Goal: Task Accomplishment & Management: Use online tool/utility

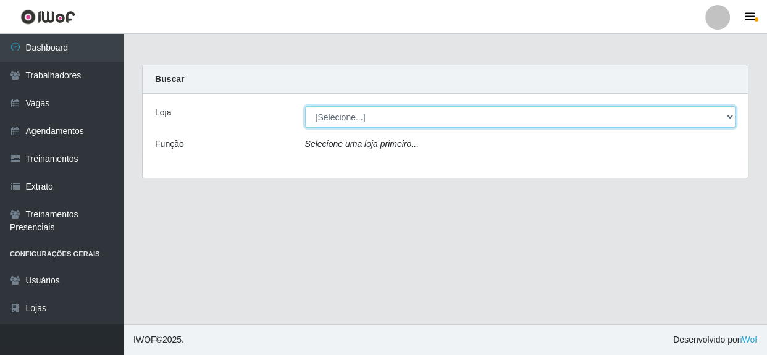
click at [425, 116] on select "[Selecione...] Rede Compras - CD Logistica" at bounding box center [520, 117] width 431 height 22
select select "429"
click at [305, 106] on select "[Selecione...] Rede Compras - CD Logistica" at bounding box center [520, 117] width 431 height 22
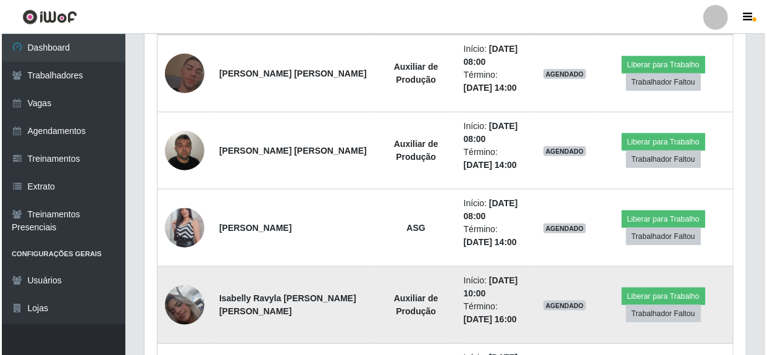
scroll to position [505, 0]
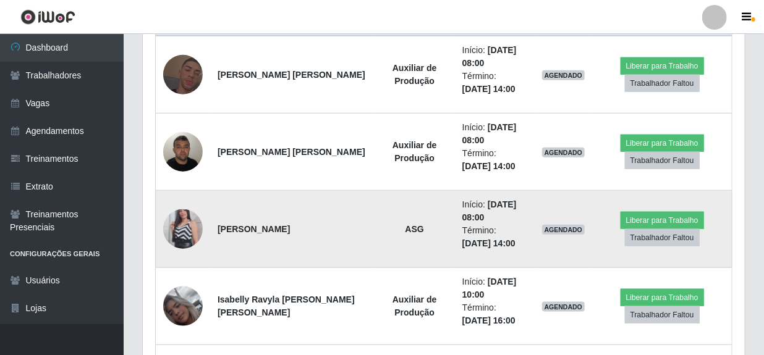
click at [183, 235] on img at bounding box center [183, 229] width 40 height 70
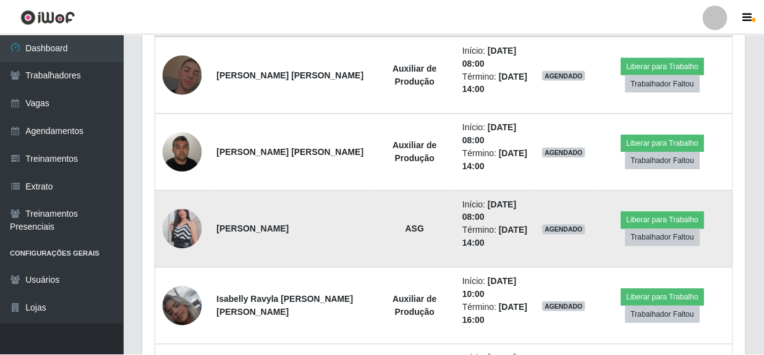
scroll to position [256, 596]
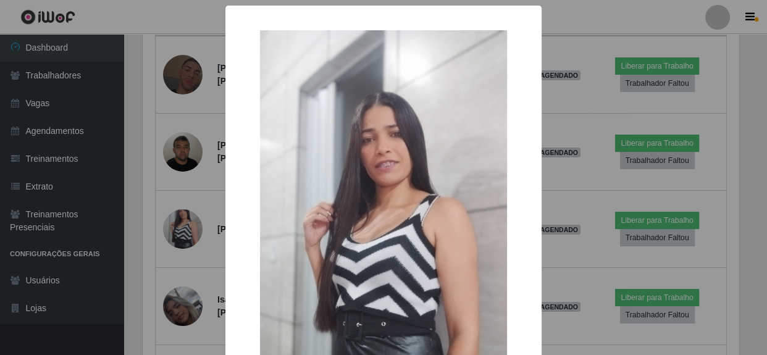
click at [585, 195] on div "× OK Cancel" at bounding box center [383, 177] width 767 height 355
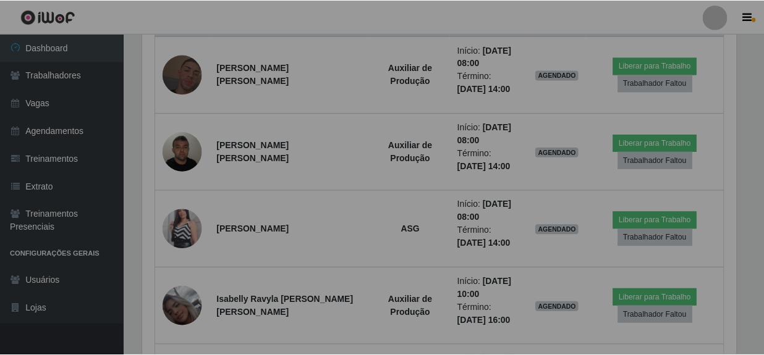
scroll to position [256, 602]
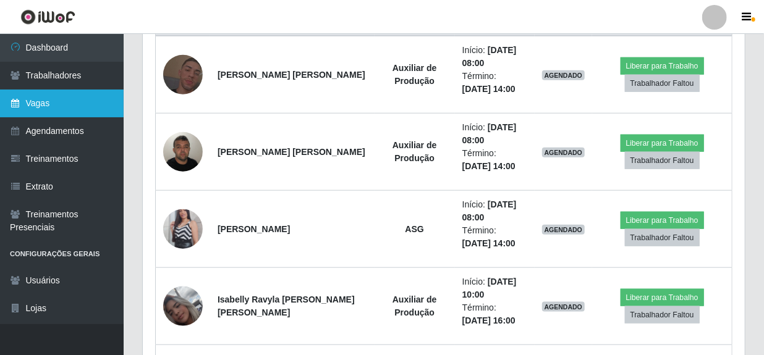
click at [38, 104] on link "Vagas" at bounding box center [62, 104] width 124 height 28
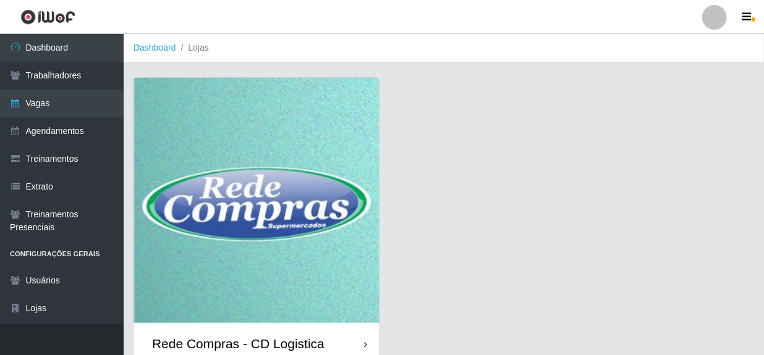
click at [304, 340] on div "Rede Compras - CD Logistica" at bounding box center [238, 343] width 172 height 15
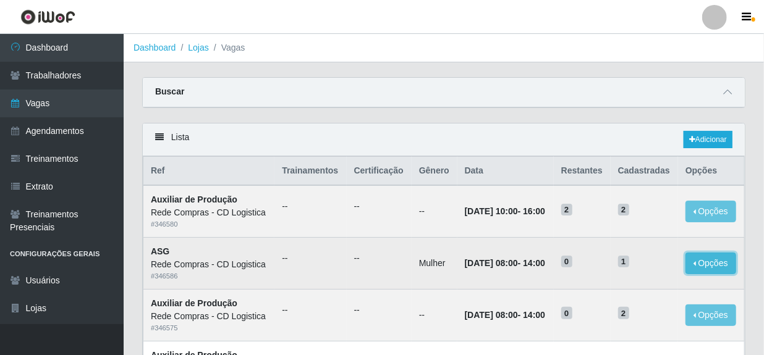
click at [714, 274] on button "Opções" at bounding box center [710, 264] width 51 height 22
click at [633, 271] on link "Editar" at bounding box center [615, 266] width 35 height 10
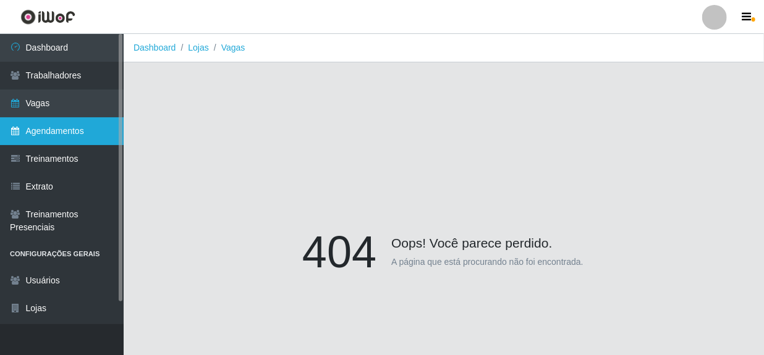
click at [48, 130] on link "Agendamentos" at bounding box center [62, 131] width 124 height 28
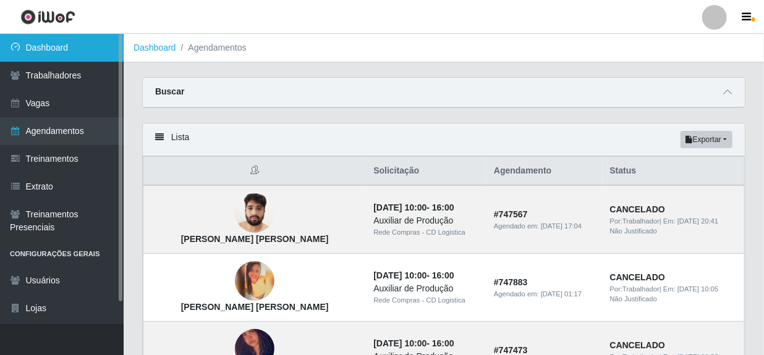
click at [66, 44] on link "Dashboard" at bounding box center [62, 48] width 124 height 28
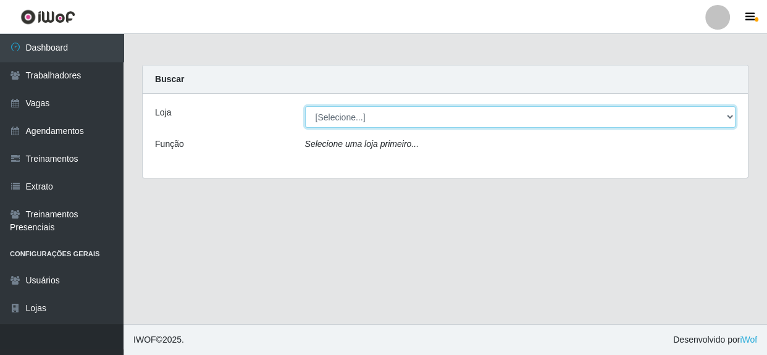
click at [367, 122] on select "[Selecione...] Rede Compras - CD Logistica" at bounding box center [520, 117] width 431 height 22
select select "429"
click at [305, 106] on select "[Selecione...] Rede Compras - CD Logistica" at bounding box center [520, 117] width 431 height 22
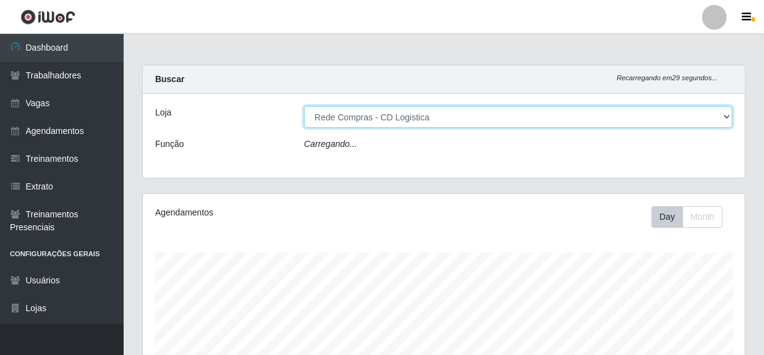
scroll to position [256, 602]
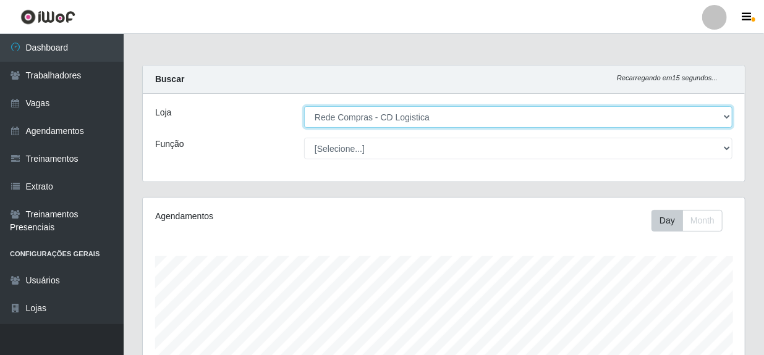
click at [361, 121] on select "[Selecione...] Rede Compras - CD Logistica" at bounding box center [518, 117] width 428 height 22
click at [361, 122] on select "[Selecione...] Rede Compras - CD Logistica" at bounding box center [518, 117] width 428 height 22
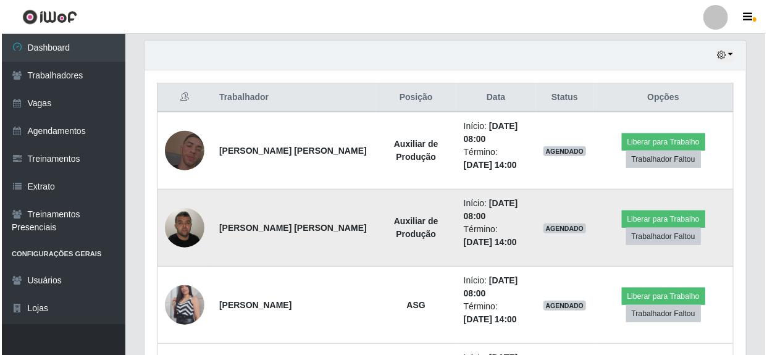
scroll to position [449, 0]
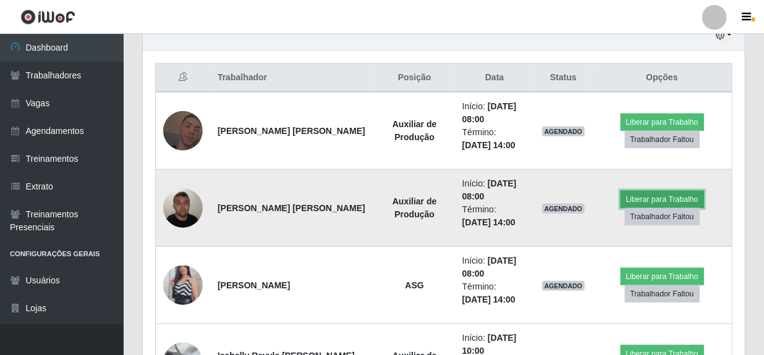
click at [646, 198] on button "Liberar para Trabalho" at bounding box center [661, 199] width 83 height 17
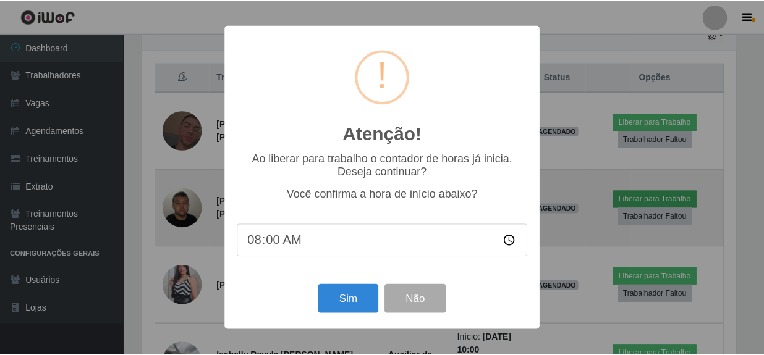
scroll to position [256, 596]
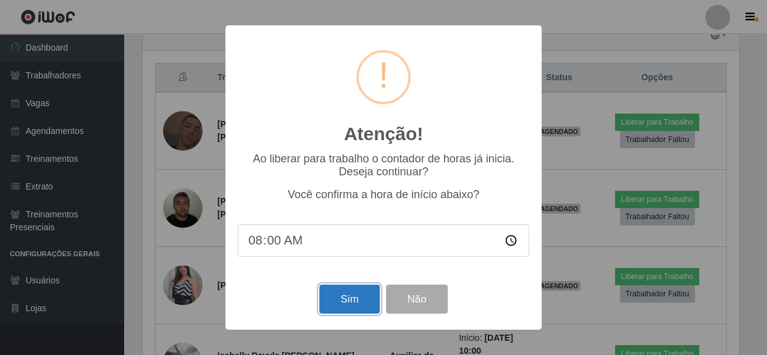
click at [360, 296] on button "Sim" at bounding box center [349, 299] width 60 height 29
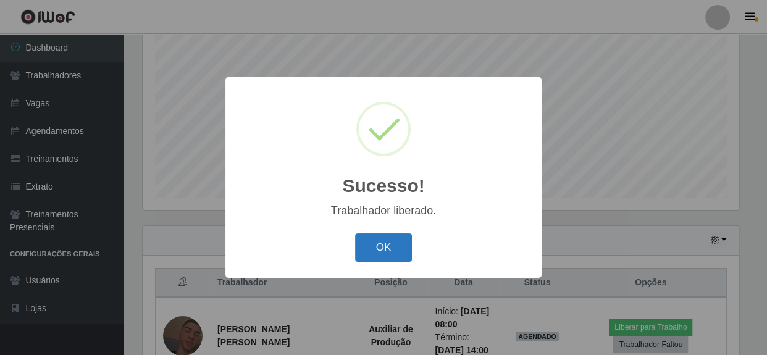
click at [388, 253] on button "OK" at bounding box center [383, 248] width 57 height 29
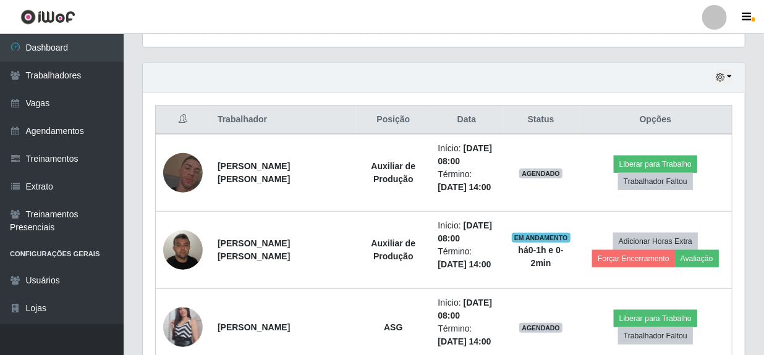
scroll to position [405, 0]
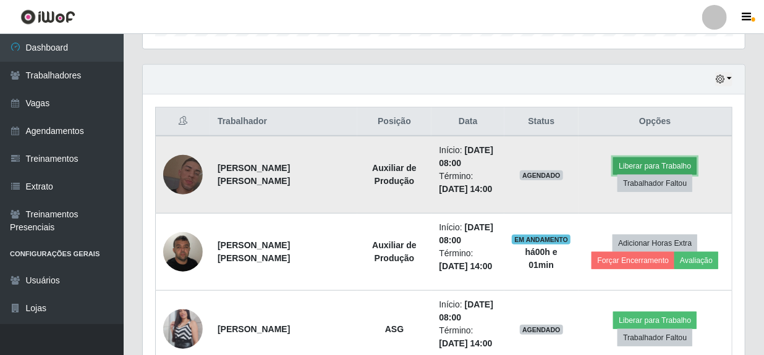
click at [631, 165] on button "Liberar para Trabalho" at bounding box center [654, 166] width 83 height 17
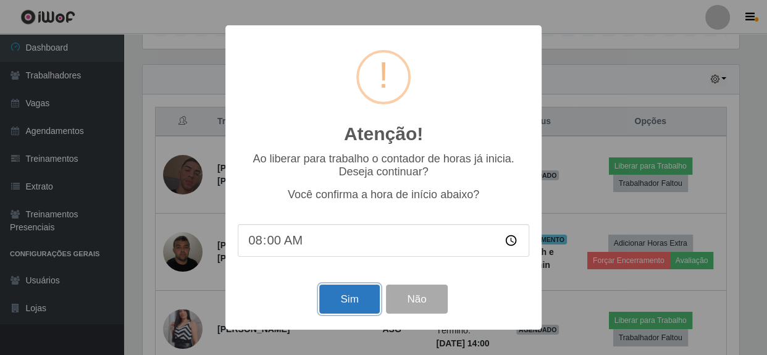
click at [347, 297] on button "Sim" at bounding box center [349, 299] width 60 height 29
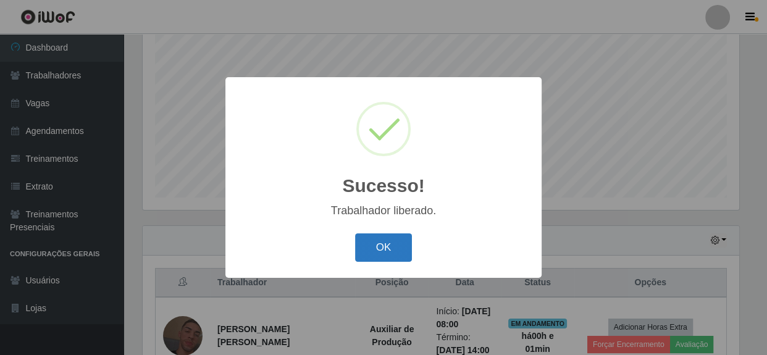
click at [389, 255] on button "OK" at bounding box center [383, 248] width 57 height 29
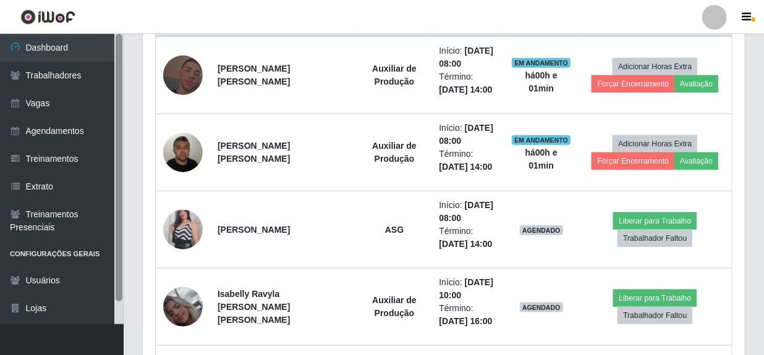
scroll to position [462, 0]
